Goal: Browse casually

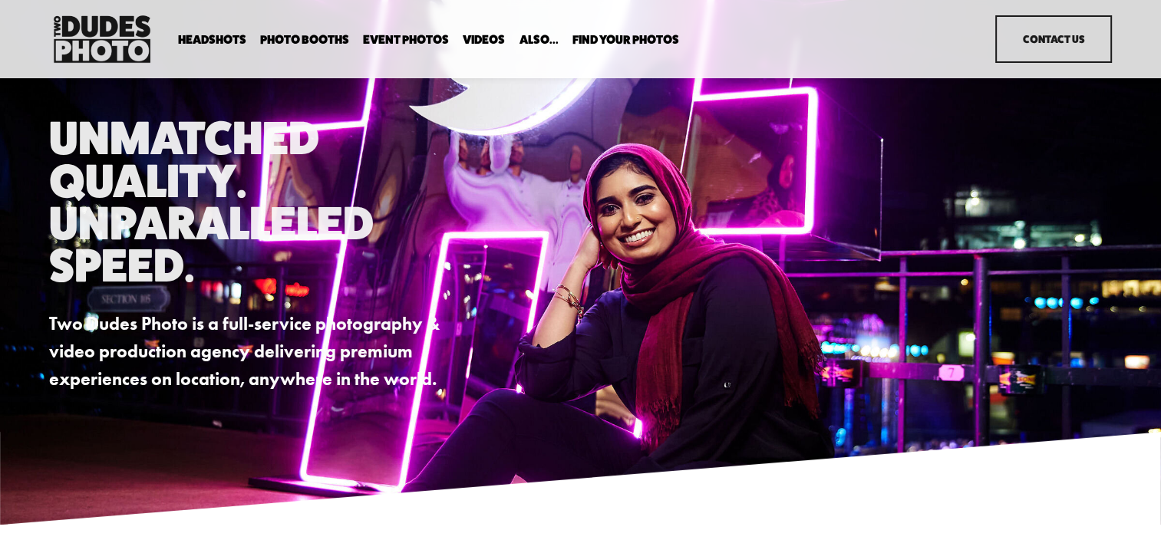
click at [400, 36] on link "Event Photos" at bounding box center [406, 39] width 86 height 15
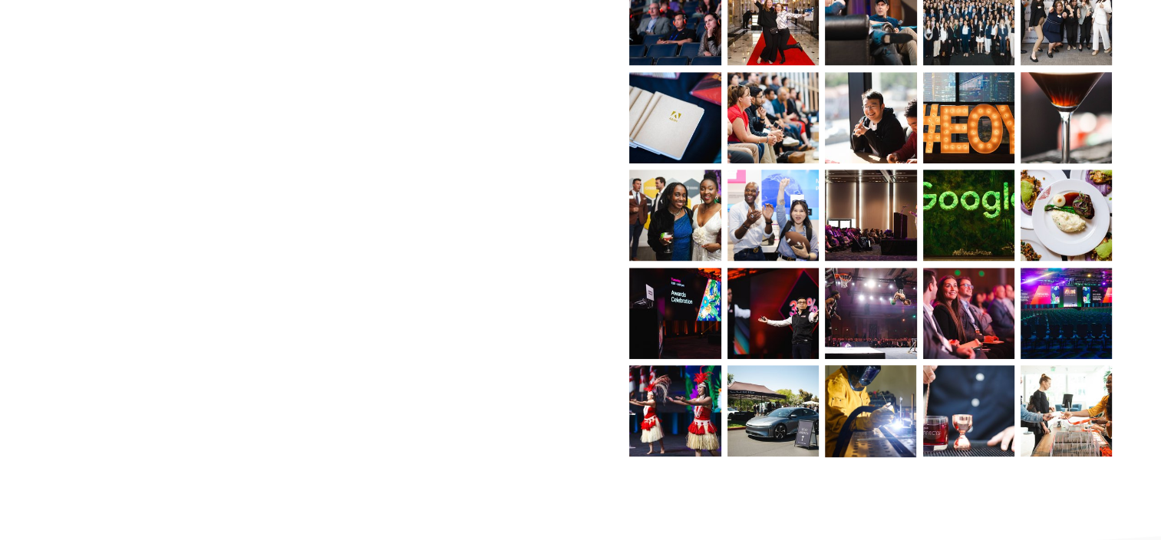
scroll to position [1101, 0]
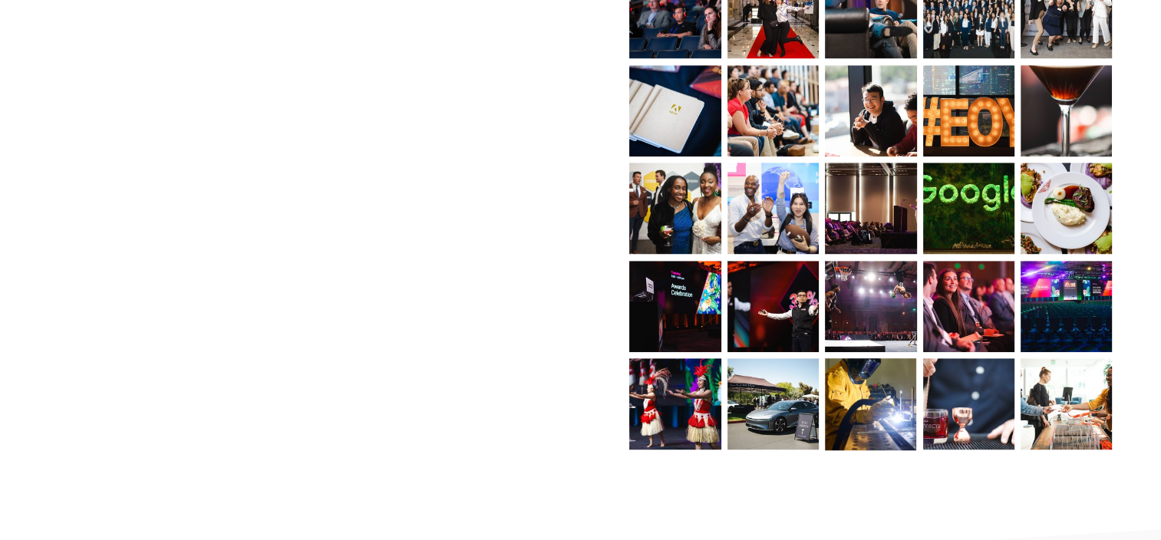
click at [694, 218] on img at bounding box center [674, 208] width 137 height 91
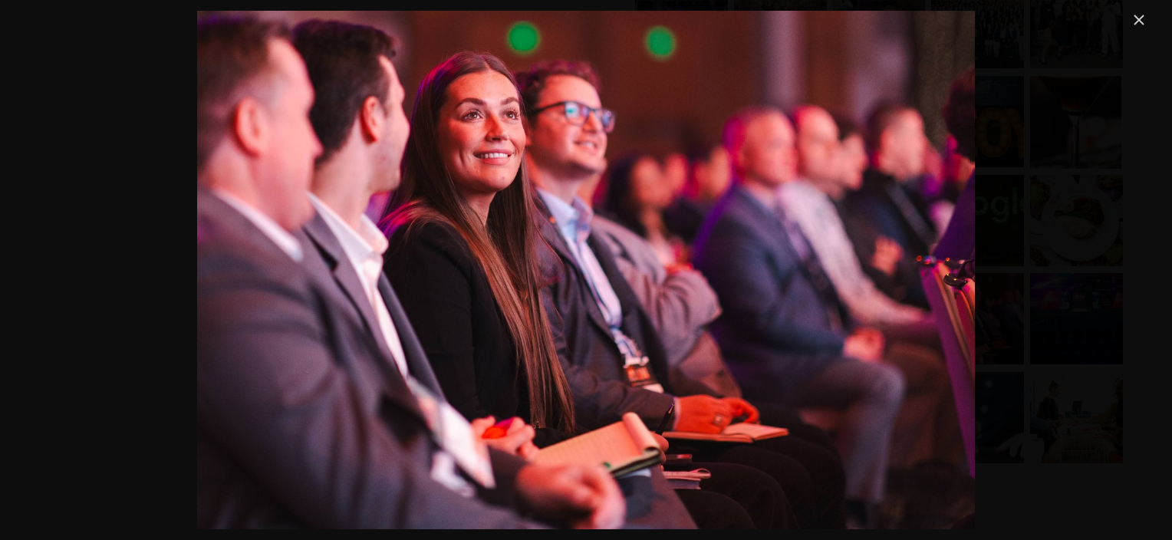
click at [1134, 17] on link "Close" at bounding box center [1139, 20] width 18 height 18
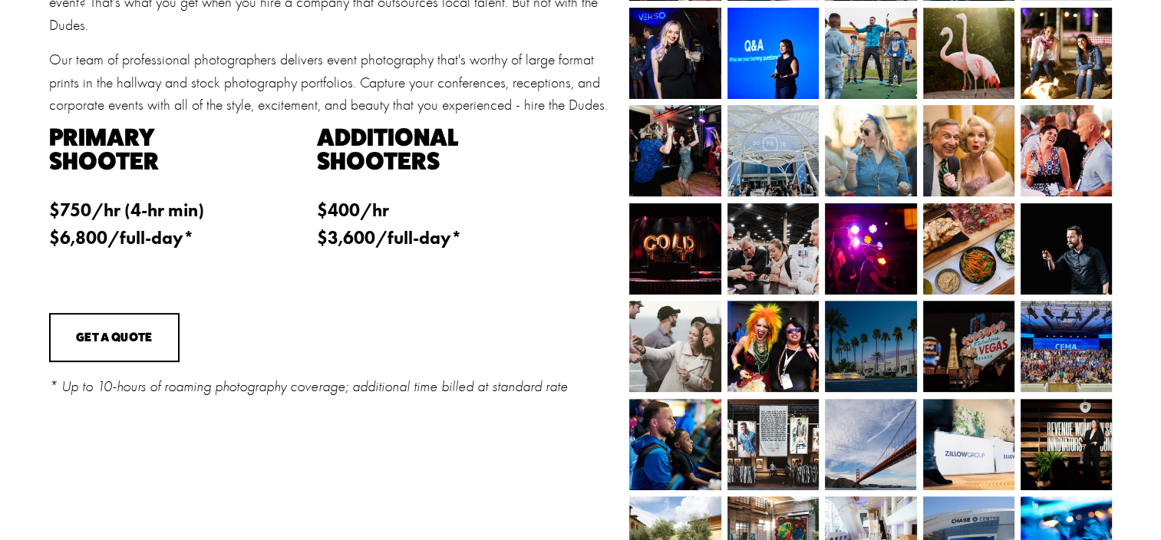
scroll to position [0, 0]
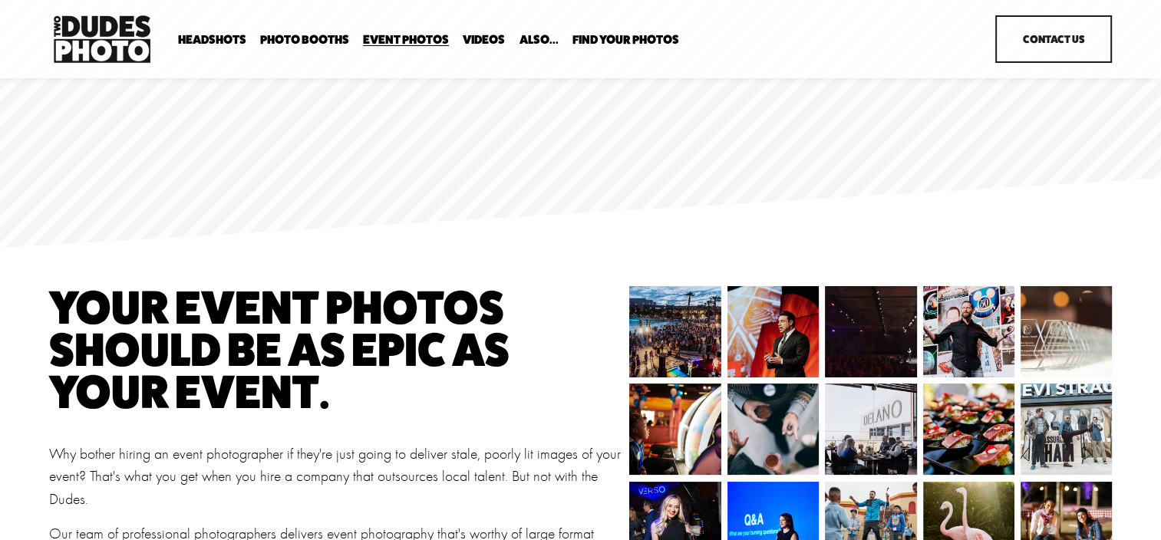
click at [0, 0] on span "Anti Booth" at bounding box center [0, 0] width 0 height 0
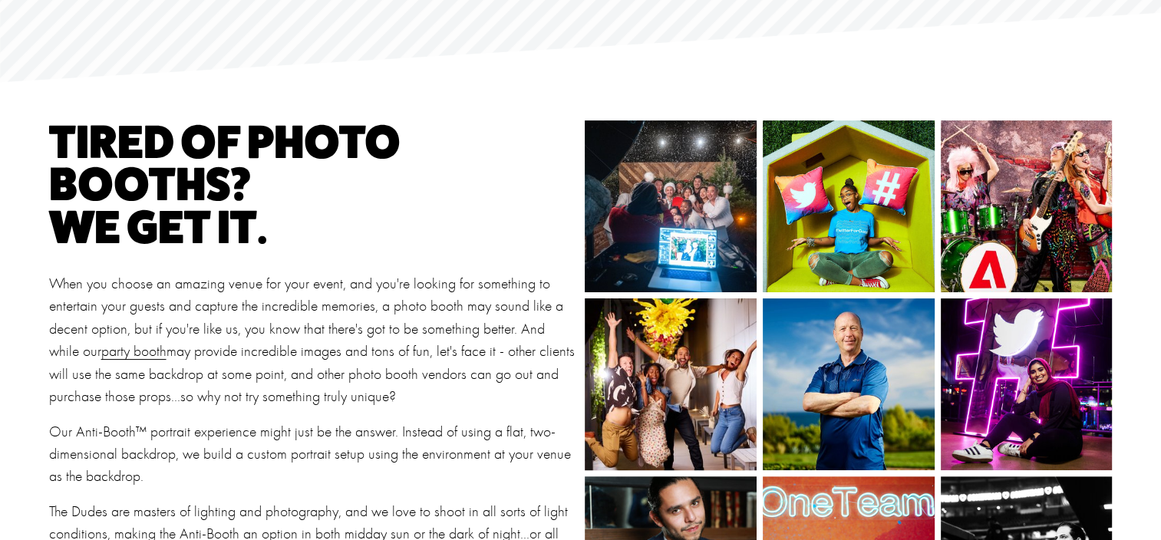
scroll to position [292, 0]
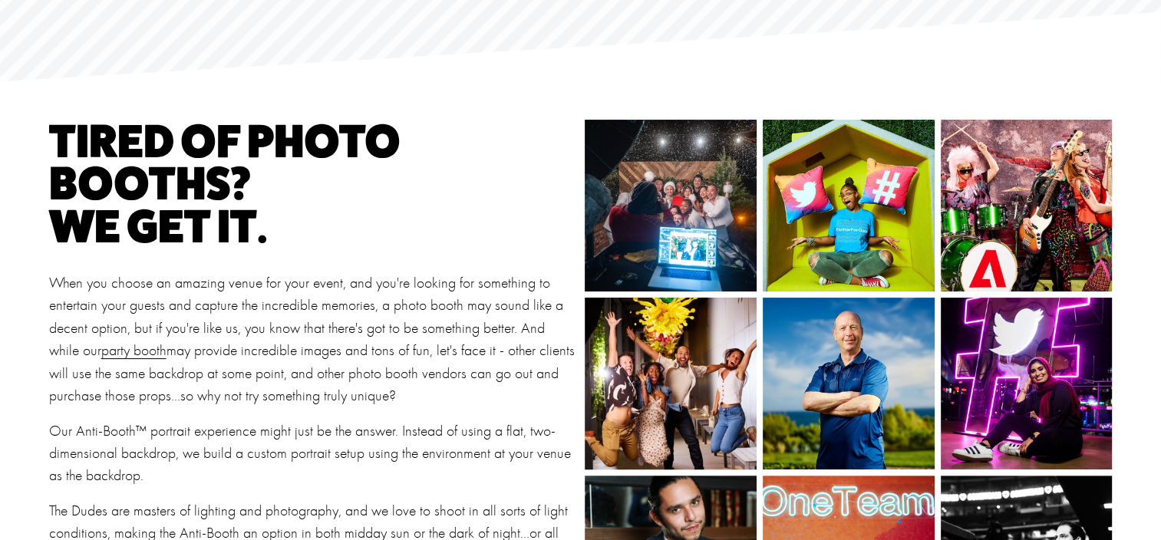
click at [651, 202] on img at bounding box center [671, 206] width 259 height 172
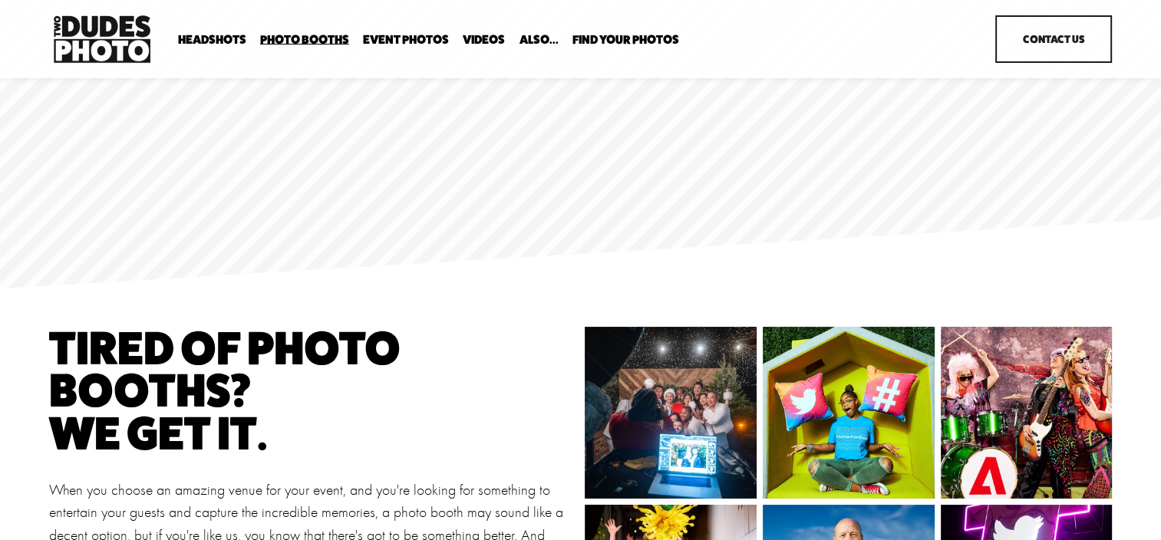
scroll to position [0, 0]
